Goal: Transaction & Acquisition: Purchase product/service

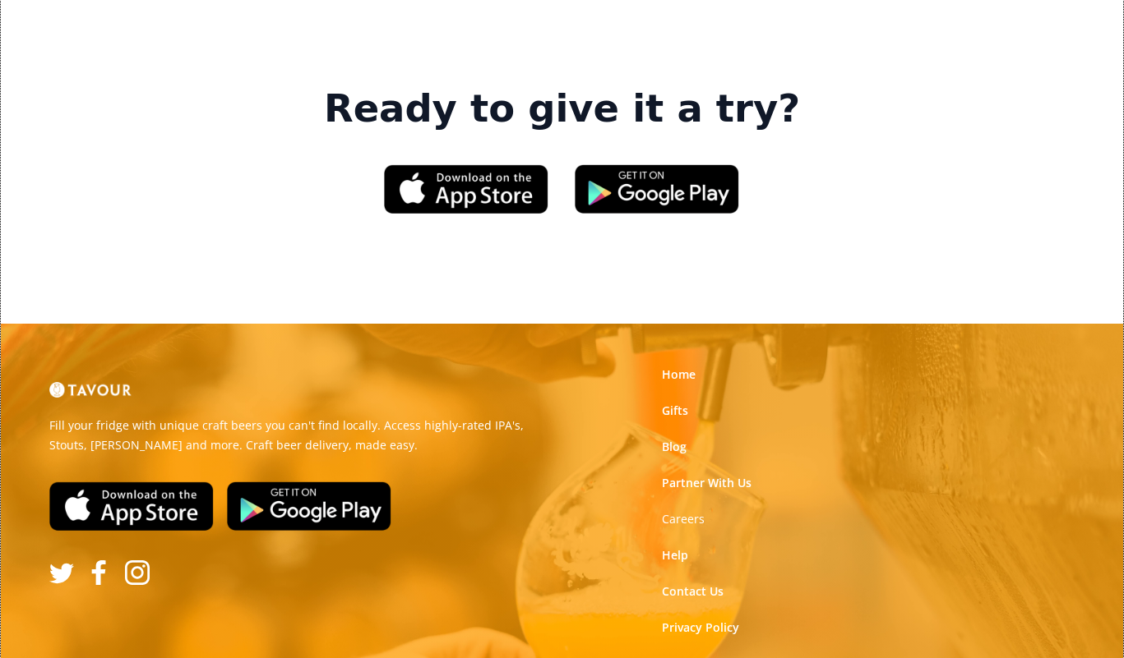
scroll to position [2455, 0]
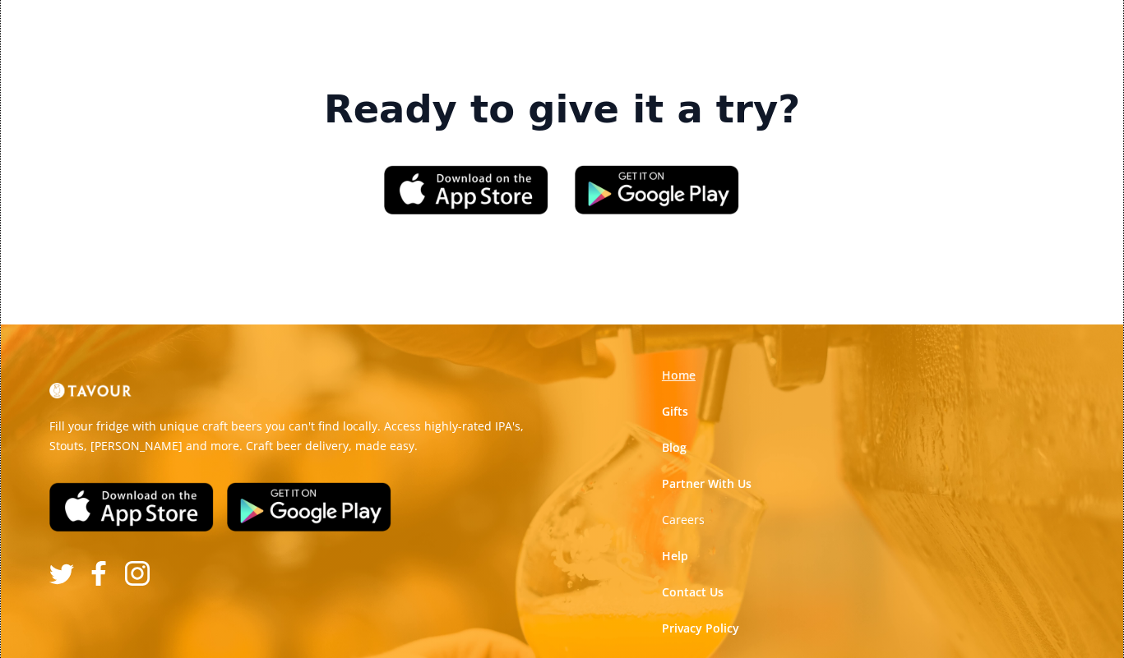
click at [675, 367] on link "Home" at bounding box center [679, 375] width 34 height 16
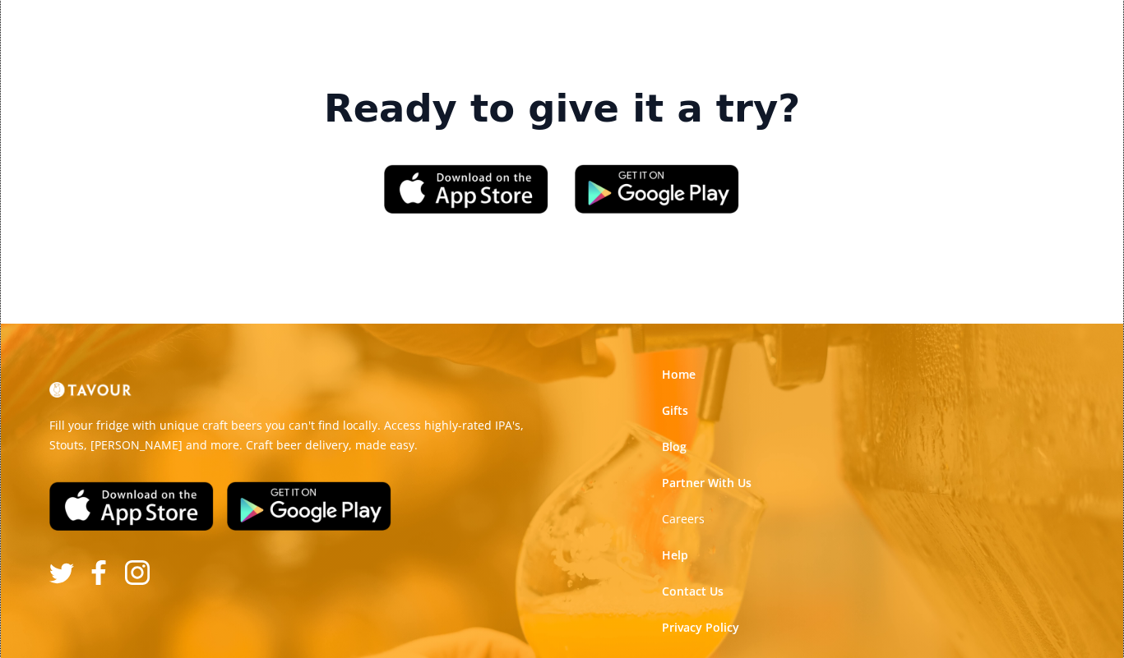
scroll to position [2455, 0]
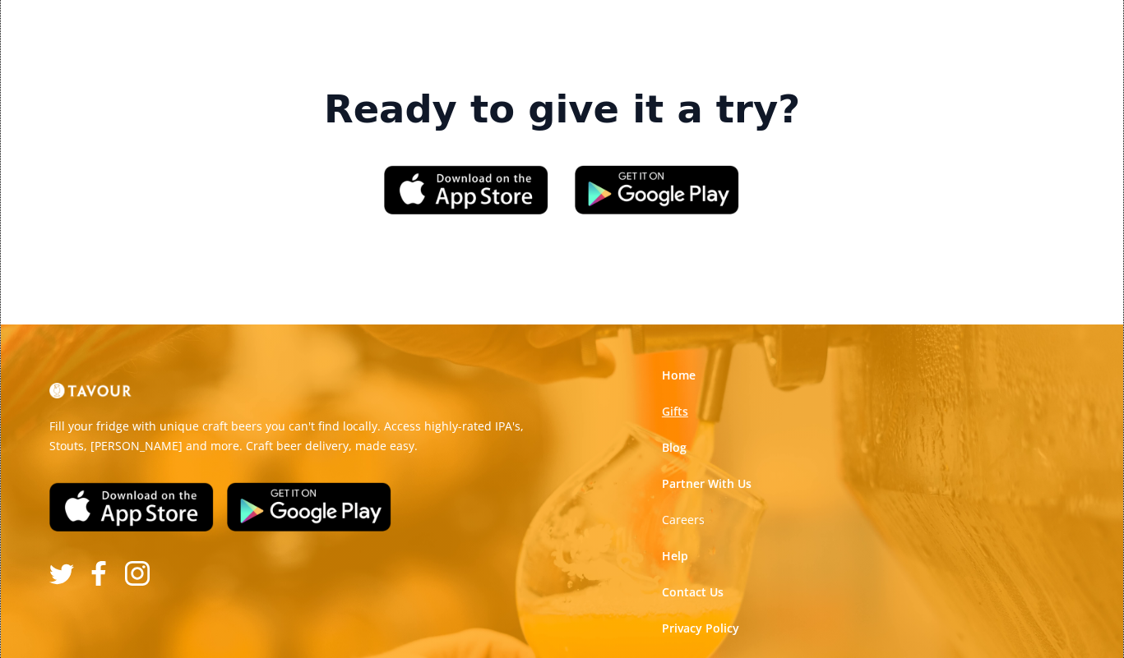
click at [684, 404] on link "Gifts" at bounding box center [675, 412] width 26 height 16
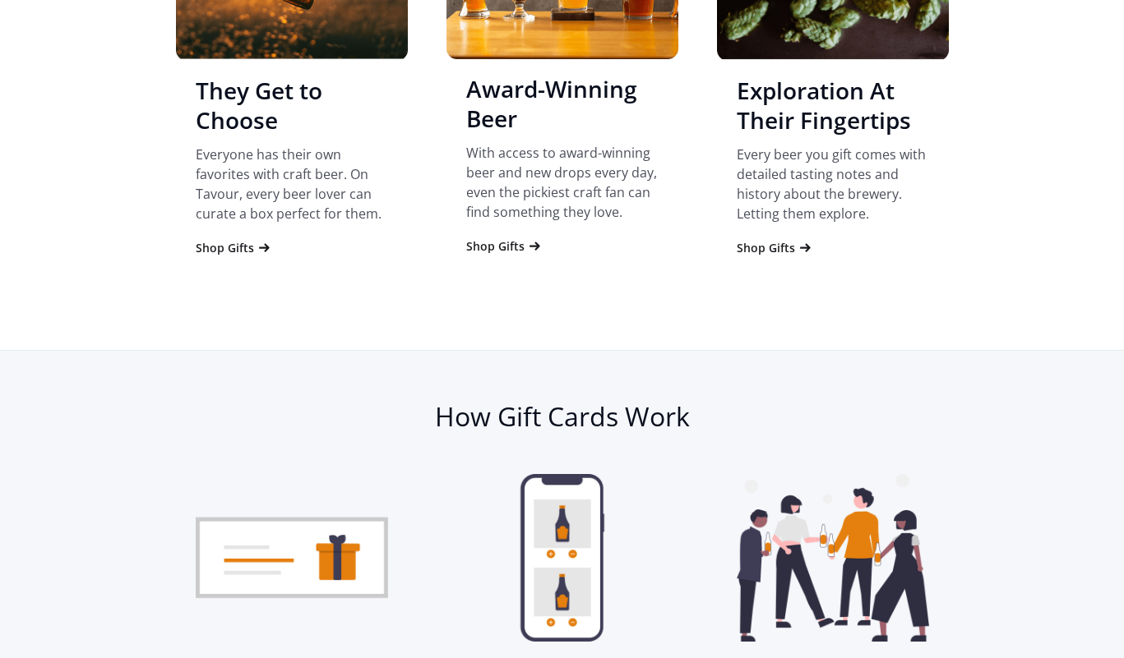
scroll to position [1679, 0]
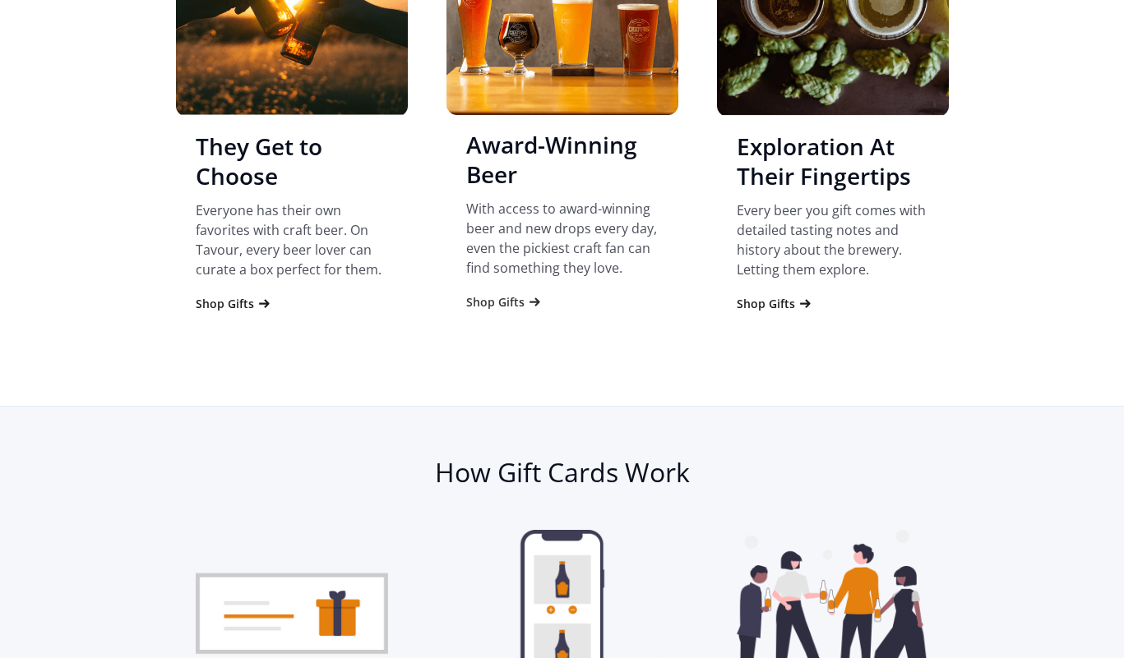
click at [504, 304] on div "Shop Gifts" at bounding box center [495, 302] width 58 height 16
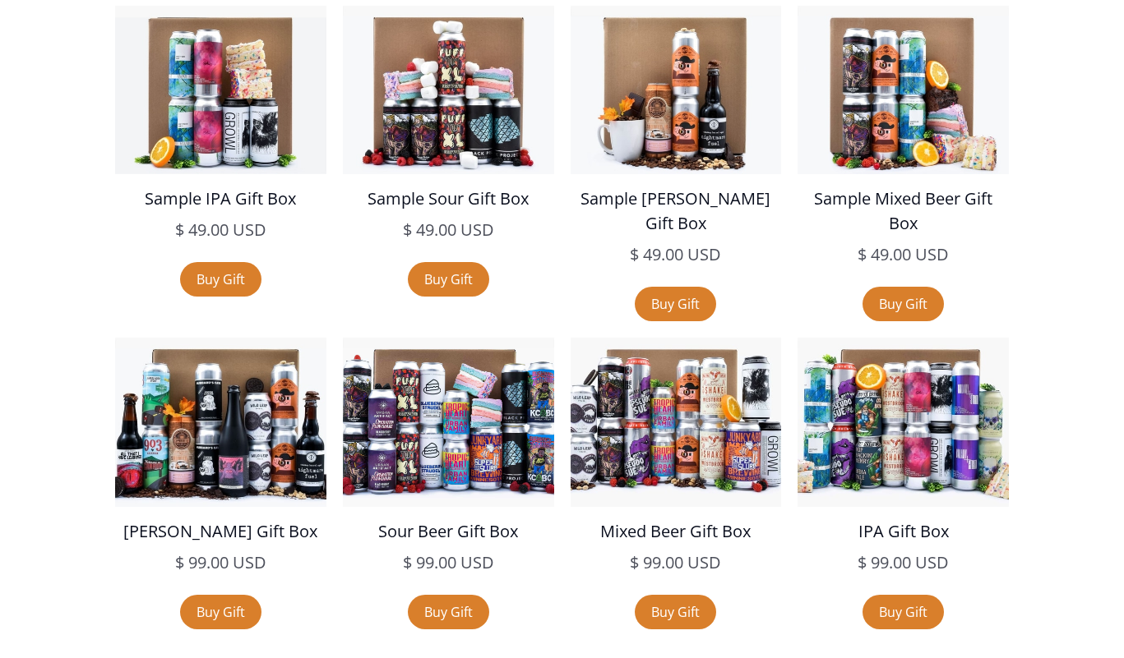
scroll to position [2852, 0]
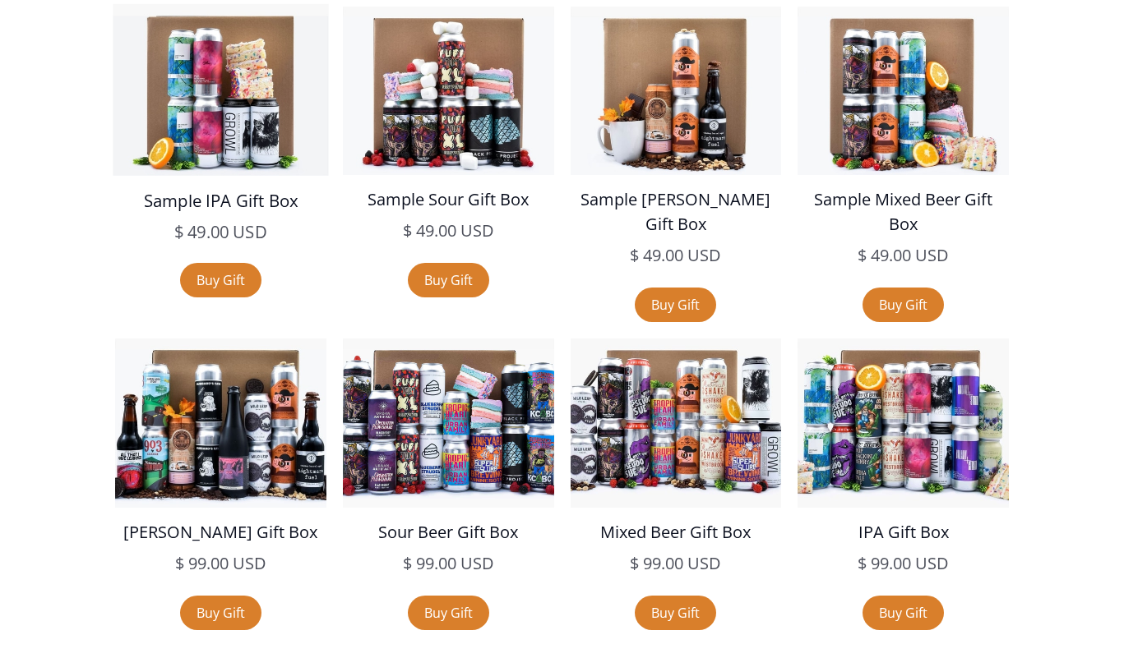
click at [243, 146] on img at bounding box center [220, 90] width 215 height 172
